Goal: Go to known website: Go to known website

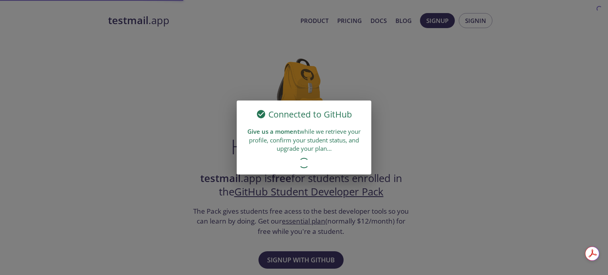
drag, startPoint x: 0, startPoint y: 0, endPoint x: 153, endPoint y: 26, distance: 155.4
click at [153, 26] on div "Connected to GitHub Give us a moment while we retrieve your profile, confirm yo…" at bounding box center [304, 137] width 608 height 275
click at [152, 25] on div "Connected to GitHub Give us a moment while we retrieve your profile, confirm yo…" at bounding box center [304, 137] width 608 height 275
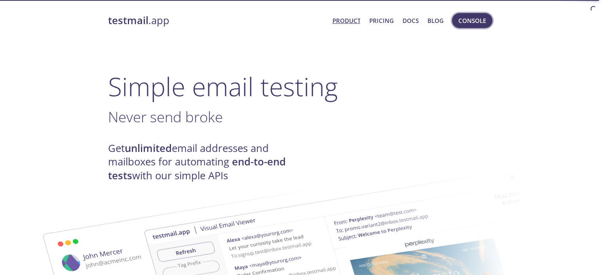
click at [489, 19] on button "Console" at bounding box center [472, 20] width 40 height 15
